Goal: Find specific page/section: Find specific page/section

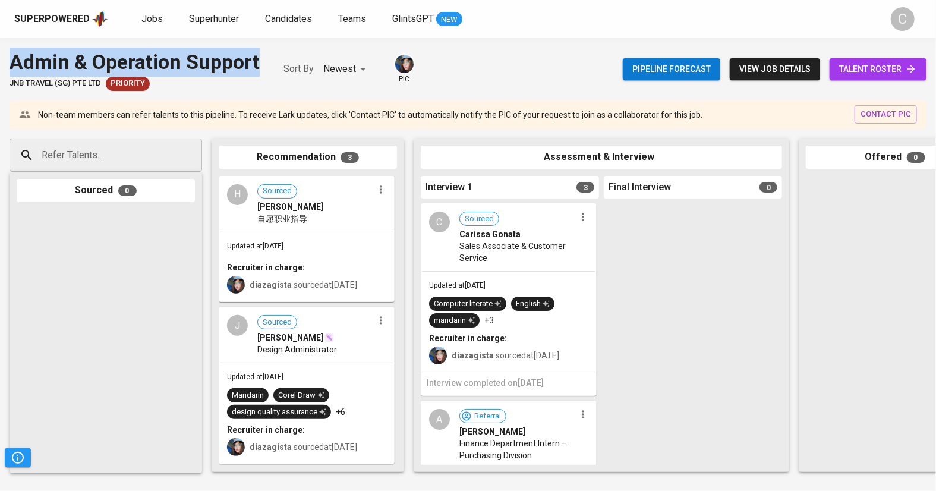
drag, startPoint x: 14, startPoint y: 60, endPoint x: 262, endPoint y: 72, distance: 247.5
click at [262, 72] on div "Admin & Operation Support JNB Travel (SG) Pte Ltd Priority Sort By Newest NEWES…" at bounding box center [212, 69] width 405 height 43
copy div "Admin & Operation Support"
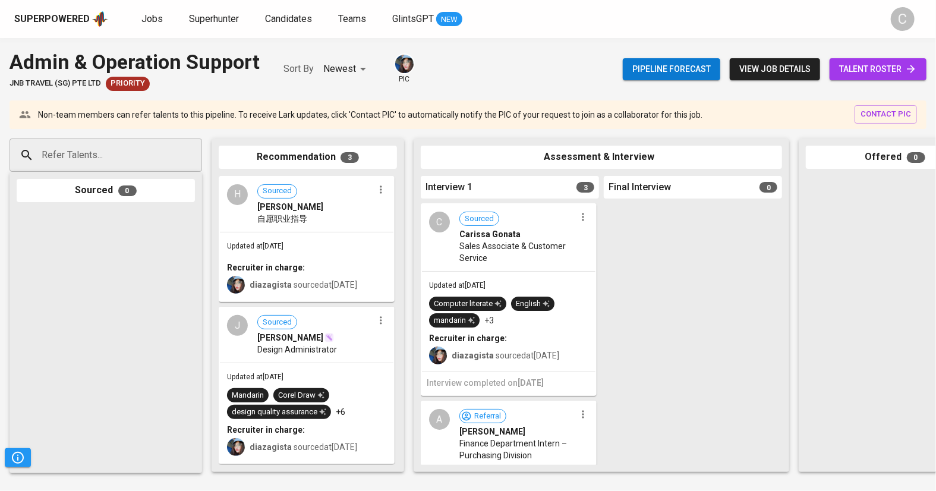
click at [868, 70] on span "talent roster" at bounding box center [878, 69] width 78 height 15
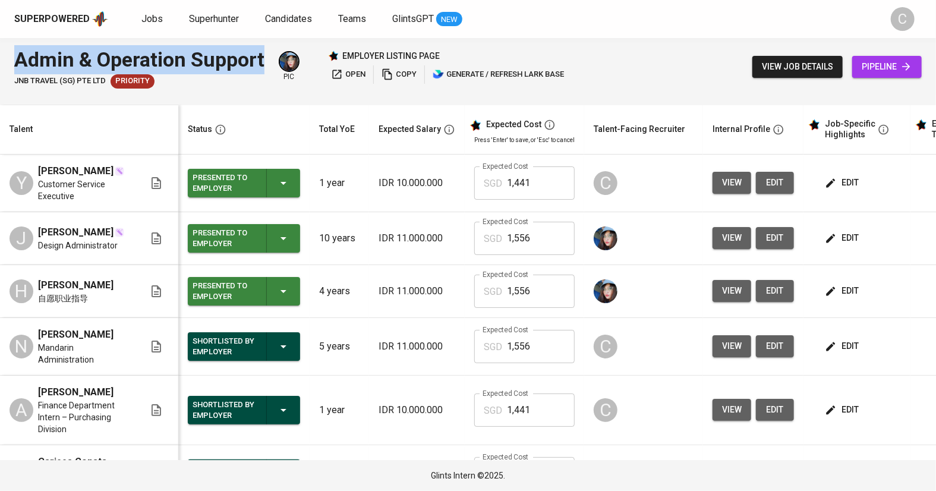
drag, startPoint x: 15, startPoint y: 58, endPoint x: 269, endPoint y: 68, distance: 254.0
click at [269, 68] on div "Admin & Operation Support JNB Travel (SG) Pte Ltd Priority pic employer listing…" at bounding box center [290, 66] width 553 height 43
copy div "Admin & Operation Support"
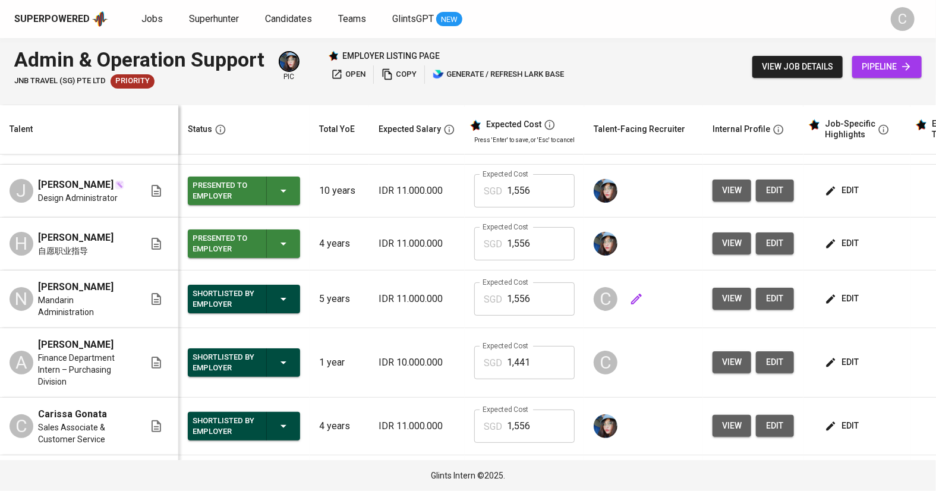
scroll to position [51, 0]
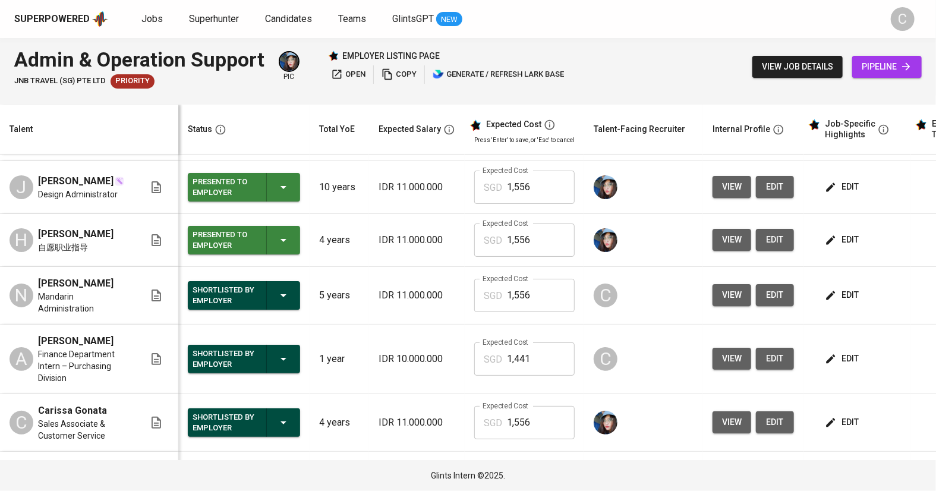
click at [851, 351] on span "edit" at bounding box center [843, 358] width 32 height 15
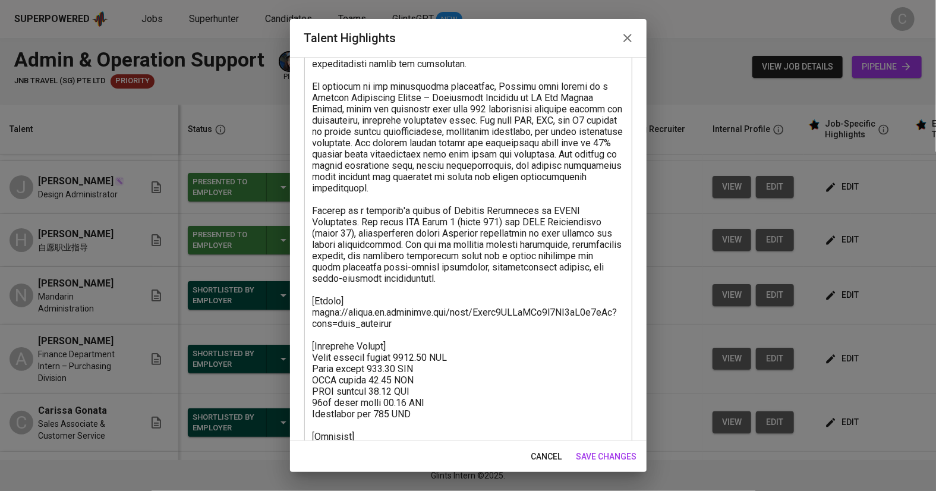
scroll to position [302, 0]
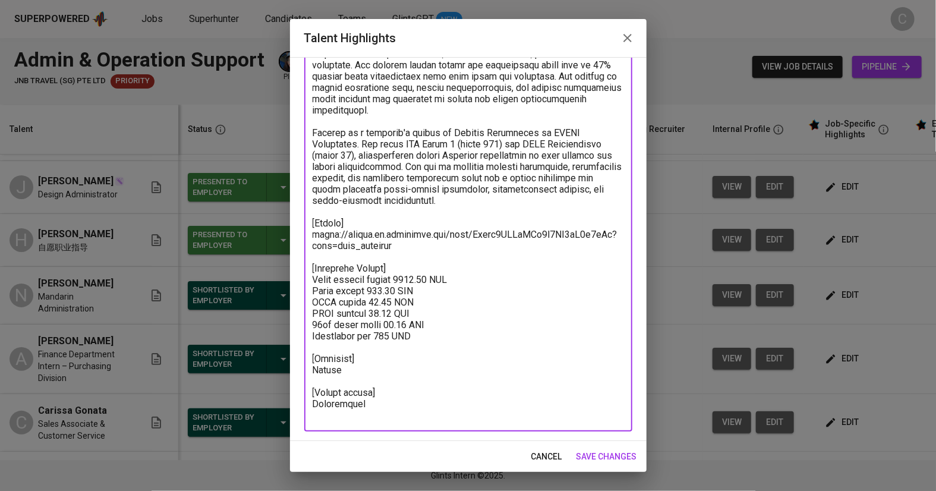
drag, startPoint x: 430, startPoint y: 338, endPoint x: 298, endPoint y: 271, distance: 148.6
click at [298, 271] on div "Enhance the Talent's profile by adding highlights relevant to this job - accomp…" at bounding box center [468, 249] width 357 height 384
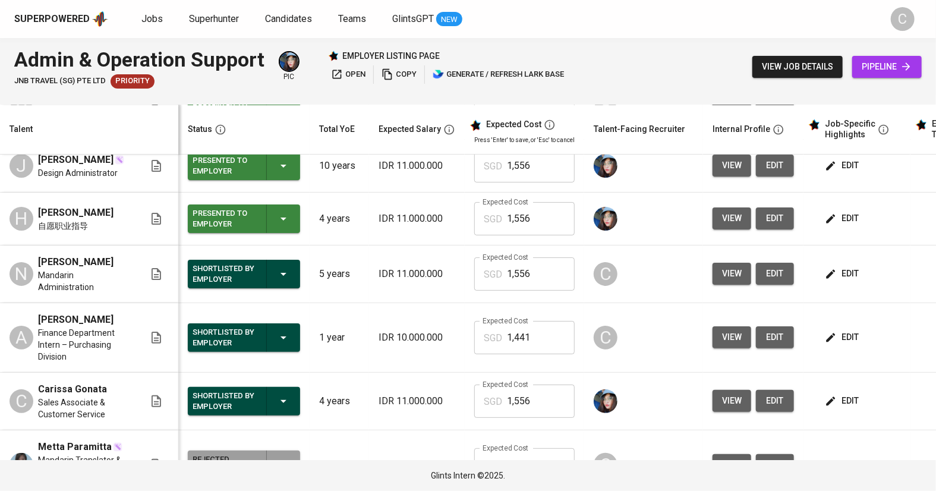
scroll to position [70, 0]
